Goal: Task Accomplishment & Management: Manage account settings

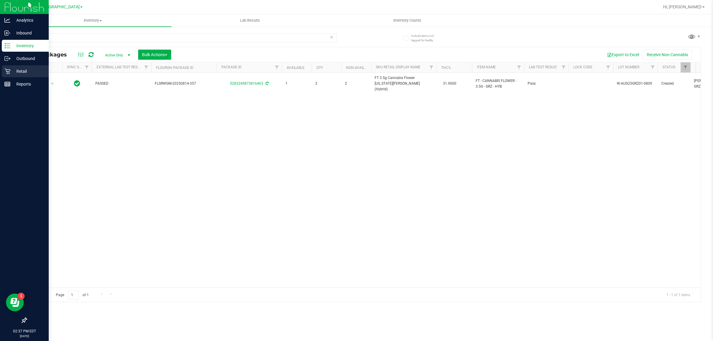
click at [4, 71] on icon at bounding box center [7, 71] width 6 height 6
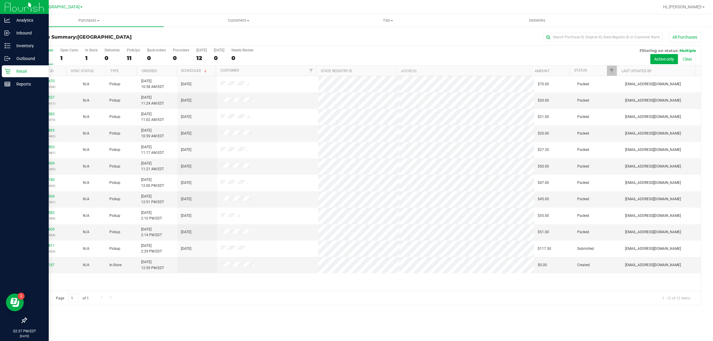
click at [140, 289] on div "12018470 (328575958) N/A Pickup [DATE] 10:58 AM EDT 9/28/2025 $70.00 Packed [EM…" at bounding box center [363, 183] width 675 height 215
click at [51, 267] on link "12020187" at bounding box center [46, 265] width 17 height 4
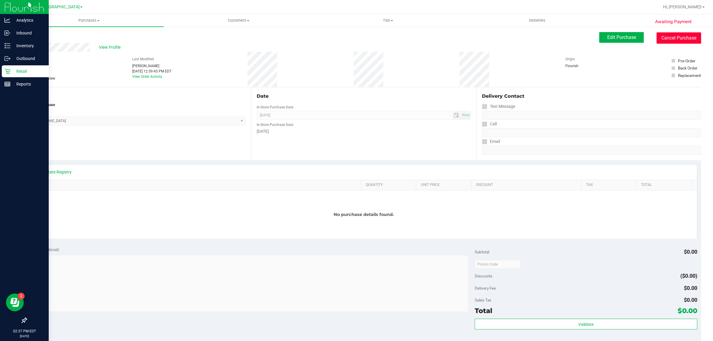
click at [667, 37] on button "Cancel Purchase" at bounding box center [679, 37] width 45 height 11
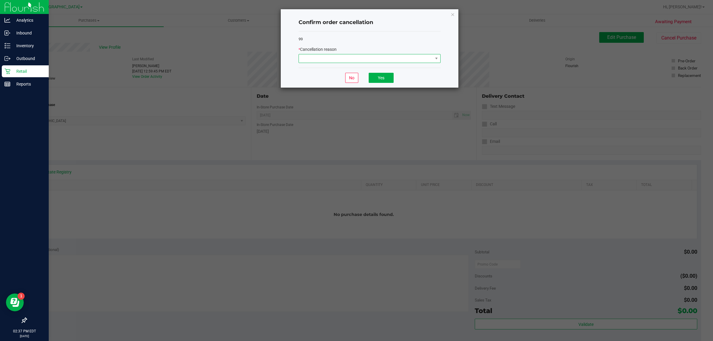
click at [329, 59] on span at bounding box center [366, 58] width 134 height 8
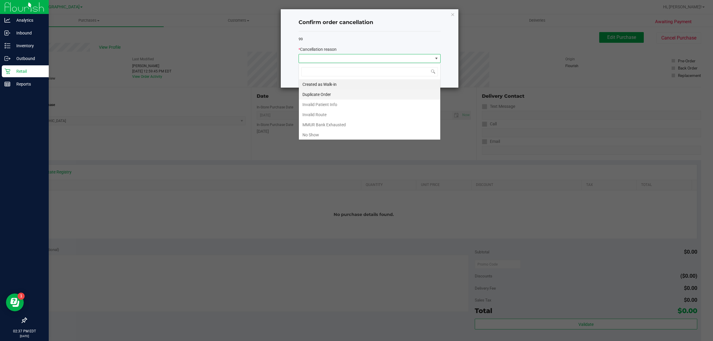
scroll to position [9, 142]
click at [320, 87] on li "Created as Walk-in" at bounding box center [369, 84] width 141 height 10
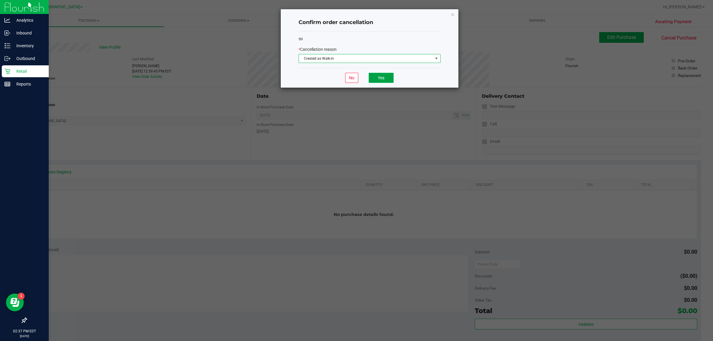
click at [386, 75] on button "Yes" at bounding box center [381, 78] width 25 height 10
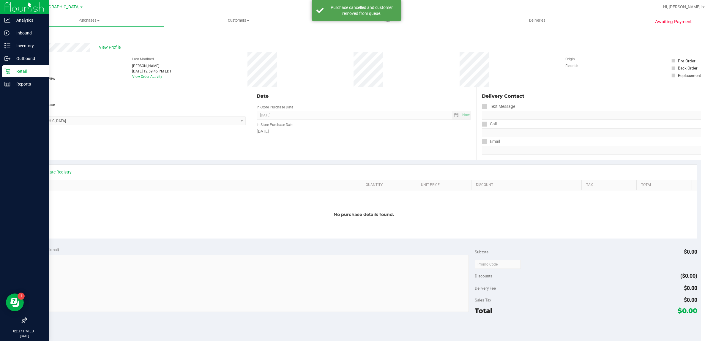
click at [13, 67] on div "Retail" at bounding box center [25, 71] width 47 height 12
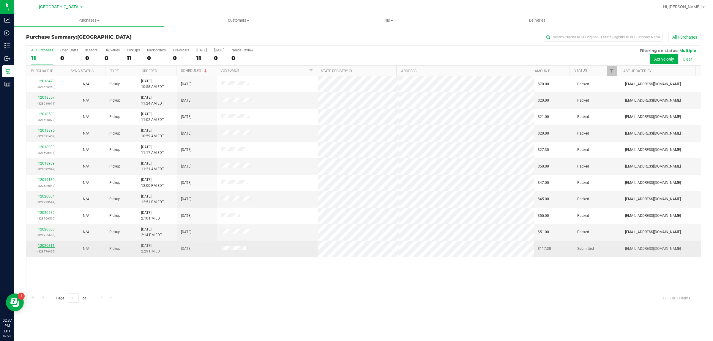
click at [42, 246] on link "12020811" at bounding box center [46, 246] width 17 height 4
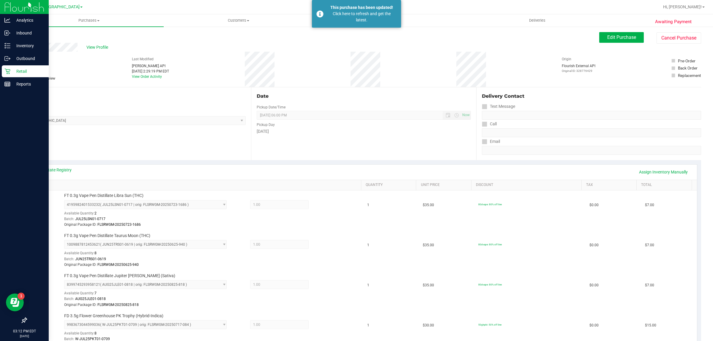
click at [20, 70] on p "Retail" at bounding box center [28, 71] width 36 height 7
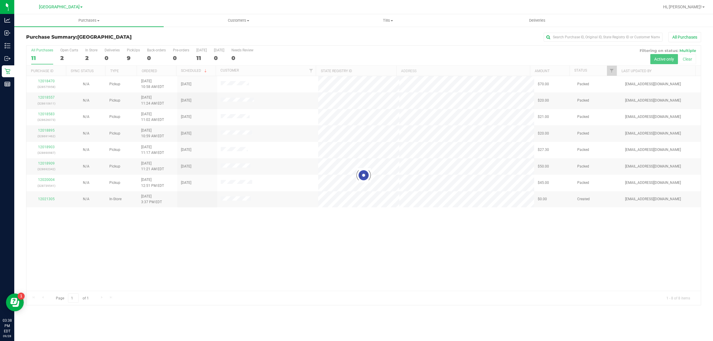
click at [204, 263] on div at bounding box center [363, 175] width 675 height 259
